Goal: Transaction & Acquisition: Purchase product/service

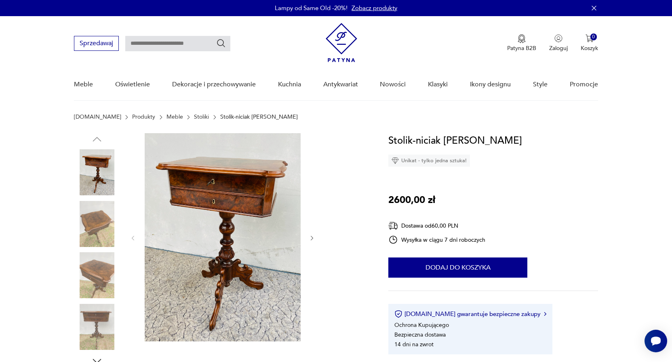
click at [311, 239] on icon "button" at bounding box center [312, 238] width 7 height 7
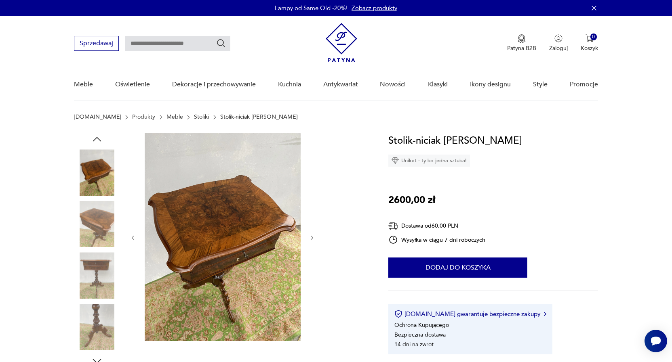
click at [311, 239] on icon "button" at bounding box center [312, 238] width 7 height 7
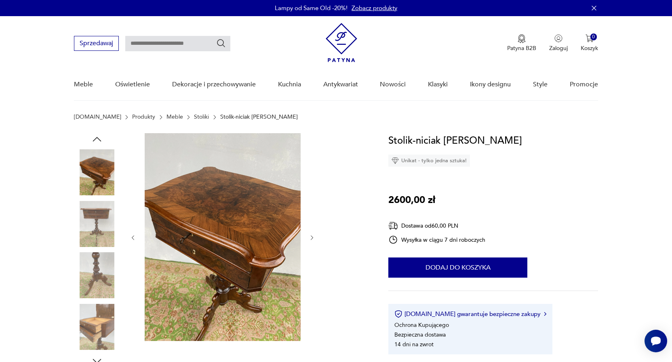
click at [307, 237] on div at bounding box center [223, 237] width 186 height 209
click at [312, 237] on icon "button" at bounding box center [312, 238] width 2 height 5
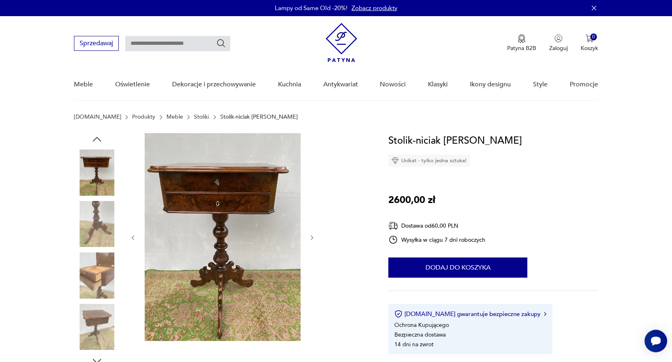
click at [312, 237] on icon "button" at bounding box center [312, 238] width 2 height 5
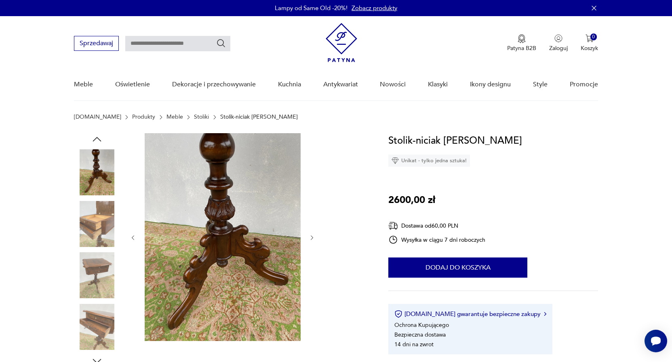
click at [310, 238] on icon "button" at bounding box center [312, 238] width 7 height 7
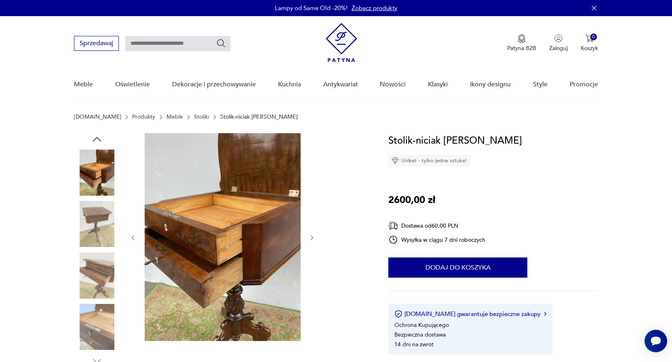
click at [310, 238] on icon "button" at bounding box center [312, 238] width 7 height 7
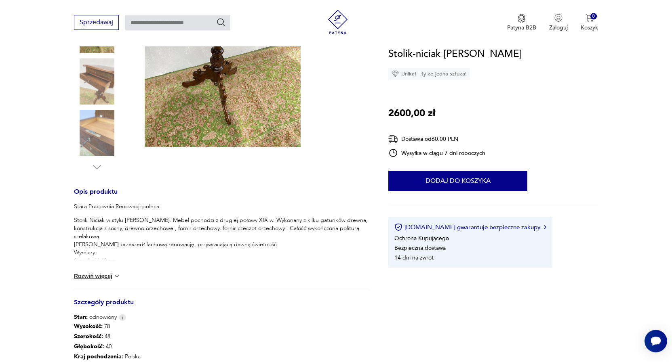
scroll to position [206, 0]
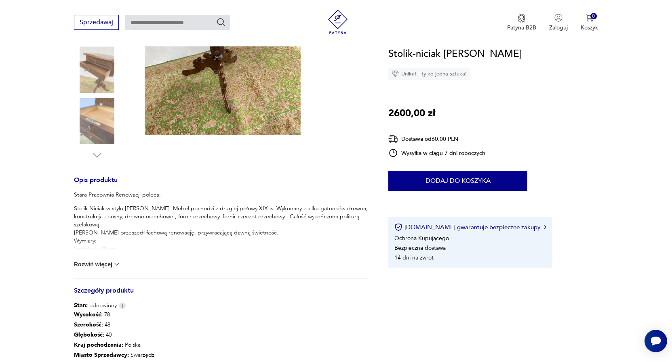
click at [120, 263] on img at bounding box center [117, 265] width 8 height 8
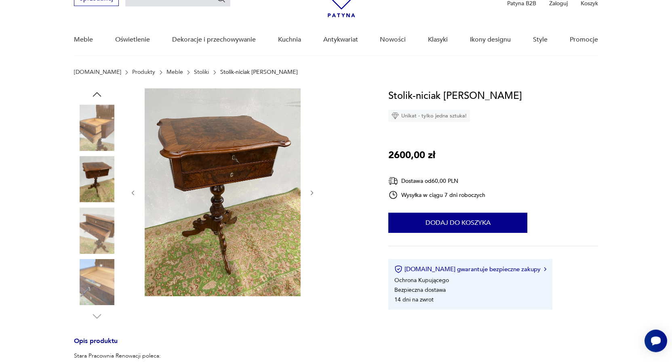
scroll to position [0, 0]
